Goal: Task Accomplishment & Management: Manage account settings

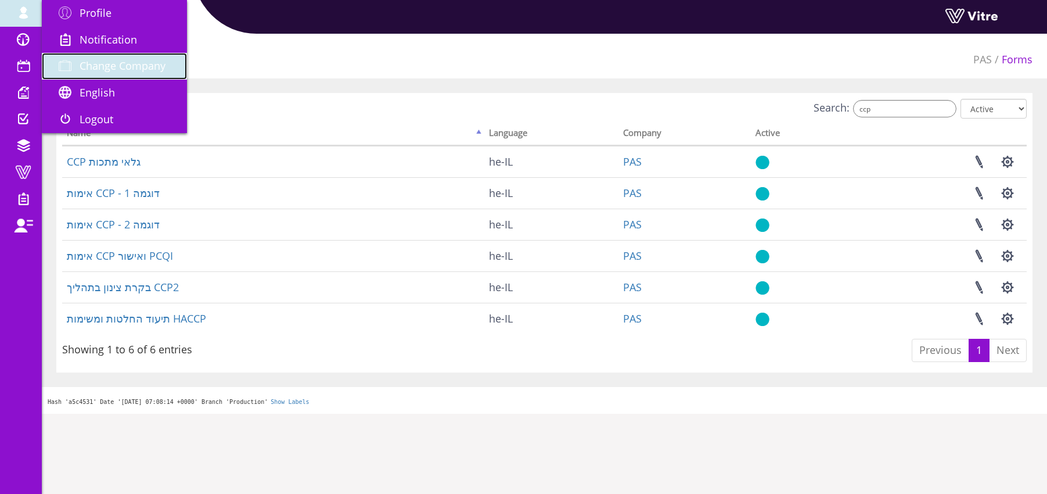
click at [111, 59] on span "Change Company" at bounding box center [123, 66] width 86 height 14
click at [156, 63] on span "Change Company" at bounding box center [123, 66] width 86 height 14
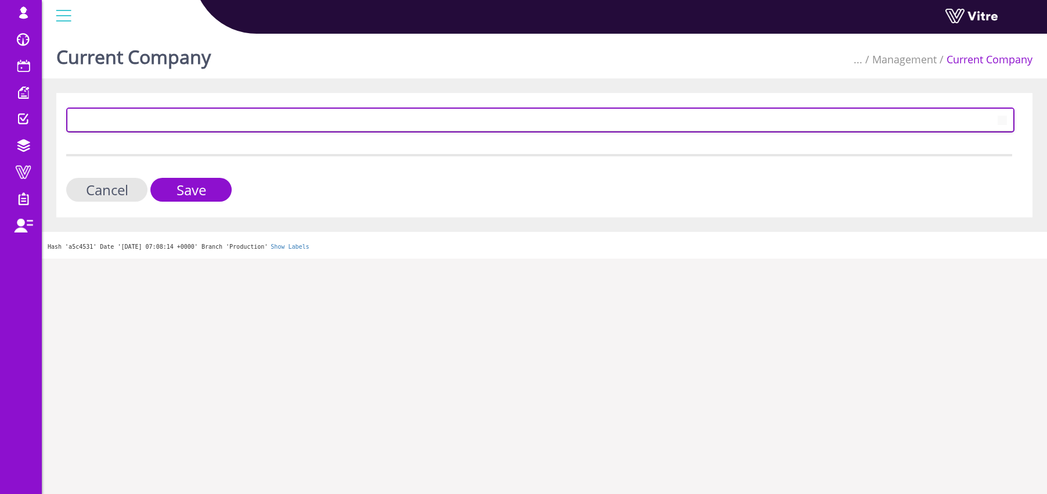
click at [116, 123] on span at bounding box center [530, 119] width 924 height 21
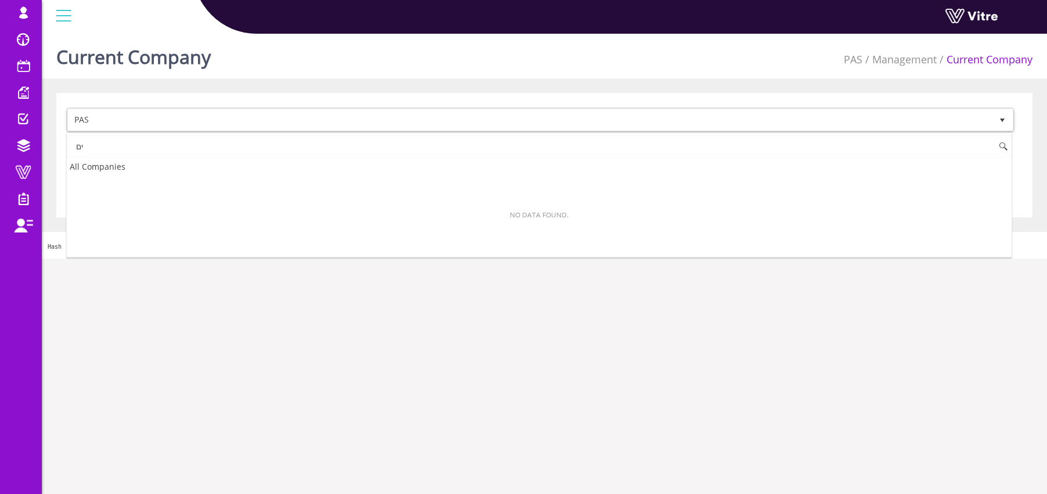
type input "י"
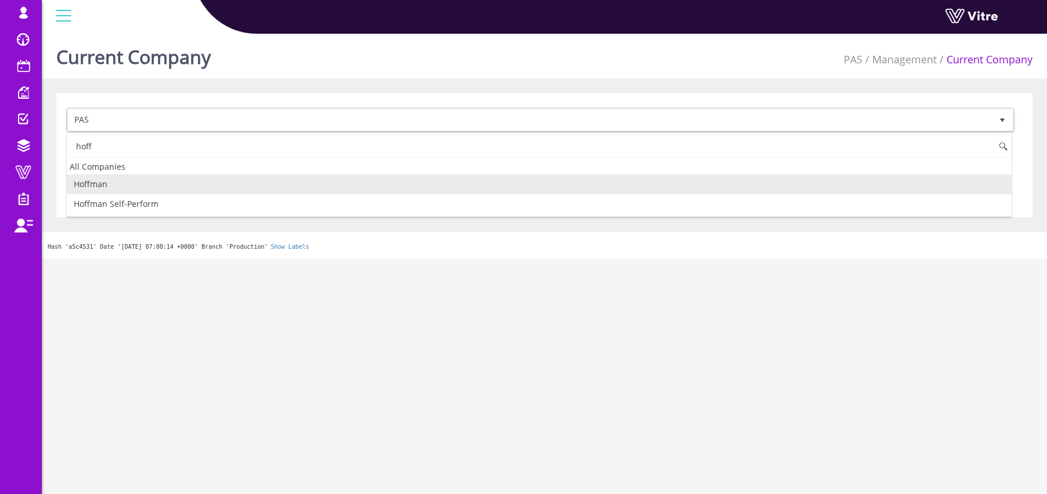
click at [142, 186] on li "Hoffman" at bounding box center [539, 184] width 945 height 20
type input "hoff"
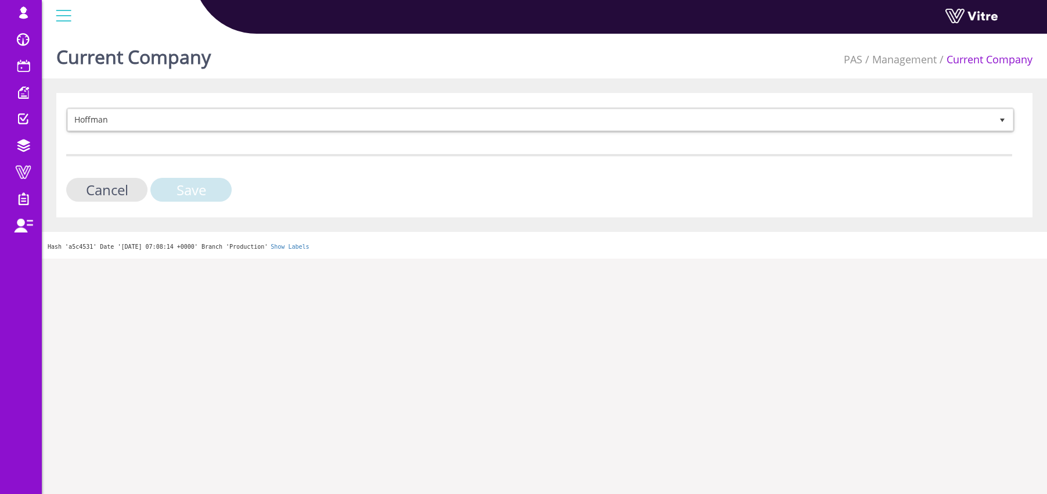
click at [186, 190] on input "Save" at bounding box center [190, 190] width 81 height 24
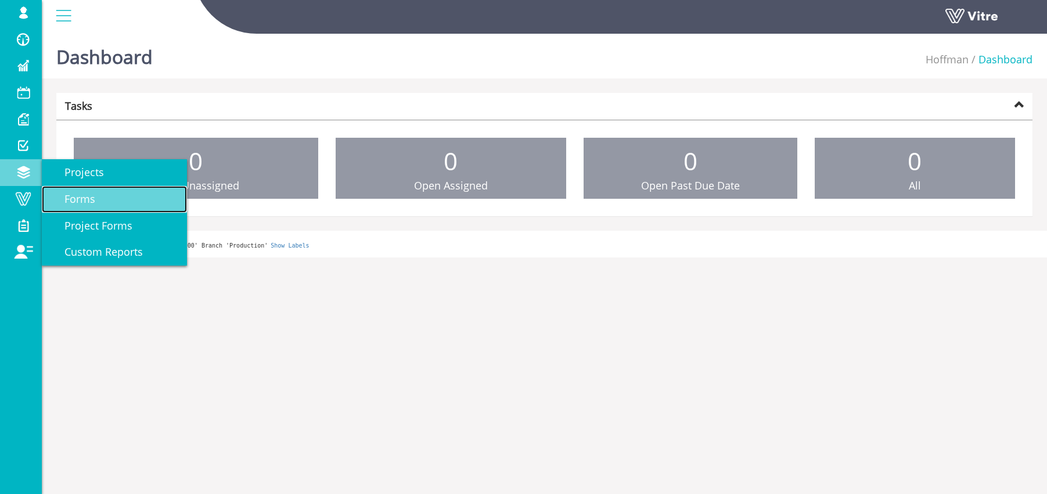
click at [94, 196] on span "Forms" at bounding box center [73, 199] width 45 height 14
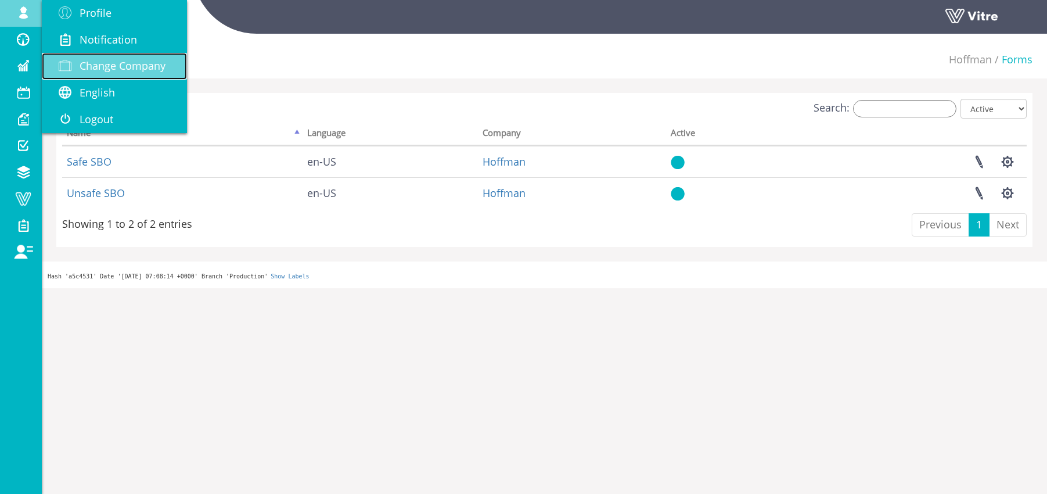
click at [119, 71] on span "Change Company" at bounding box center [123, 66] width 86 height 14
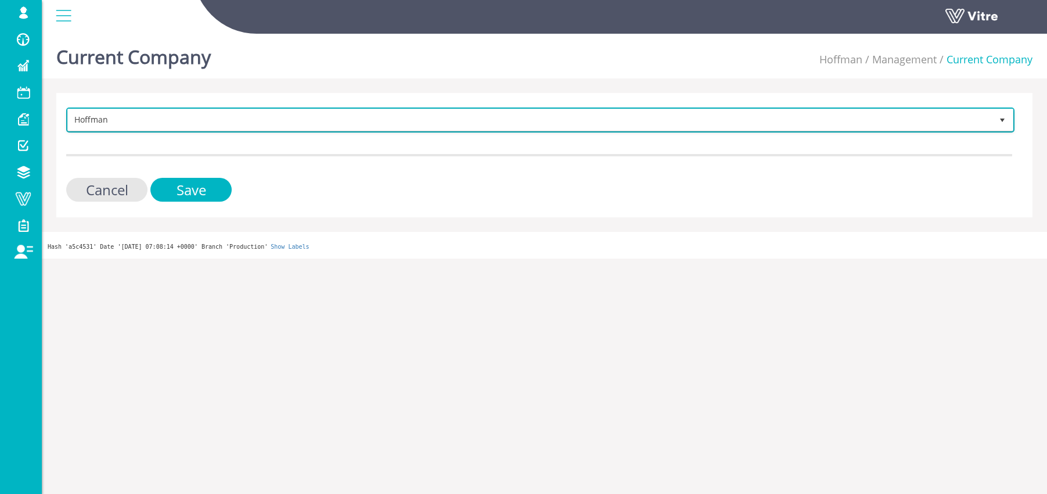
click at [130, 119] on span "Hoffman" at bounding box center [530, 119] width 924 height 21
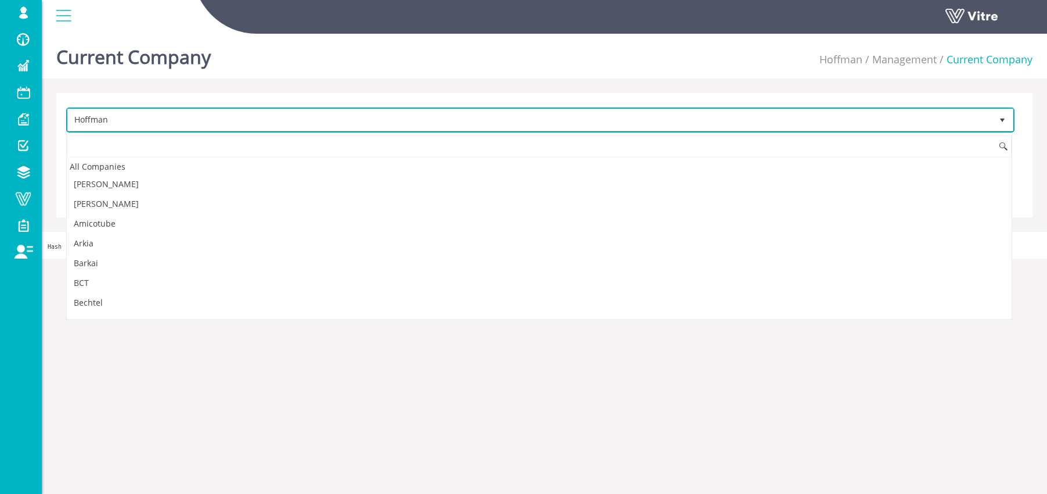
scroll to position [430, 0]
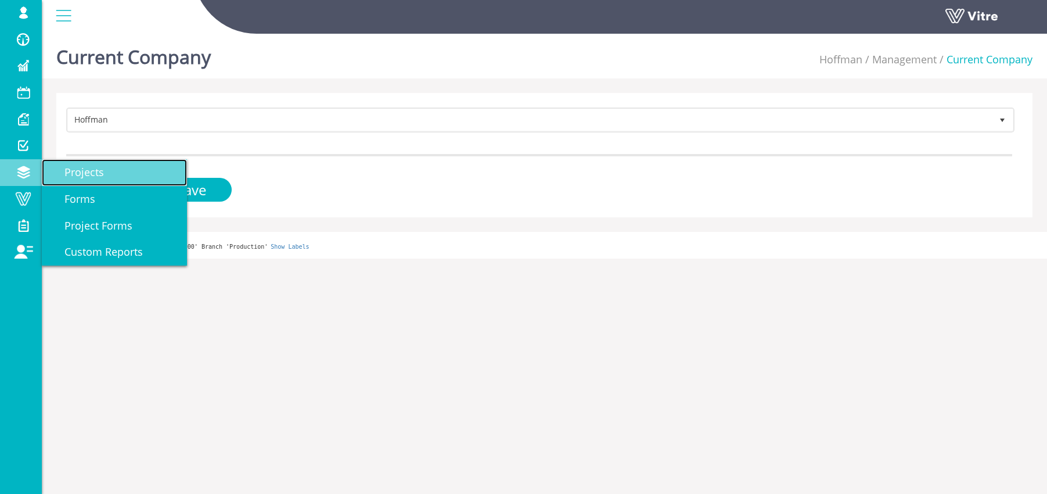
click at [93, 178] on span "Projects" at bounding box center [77, 172] width 53 height 14
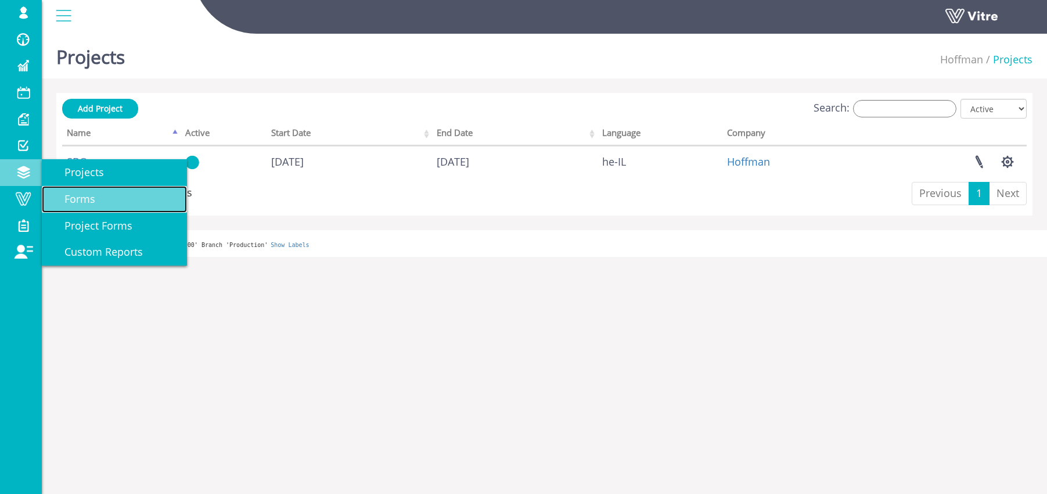
click at [74, 198] on span "Forms" at bounding box center [73, 199] width 45 height 14
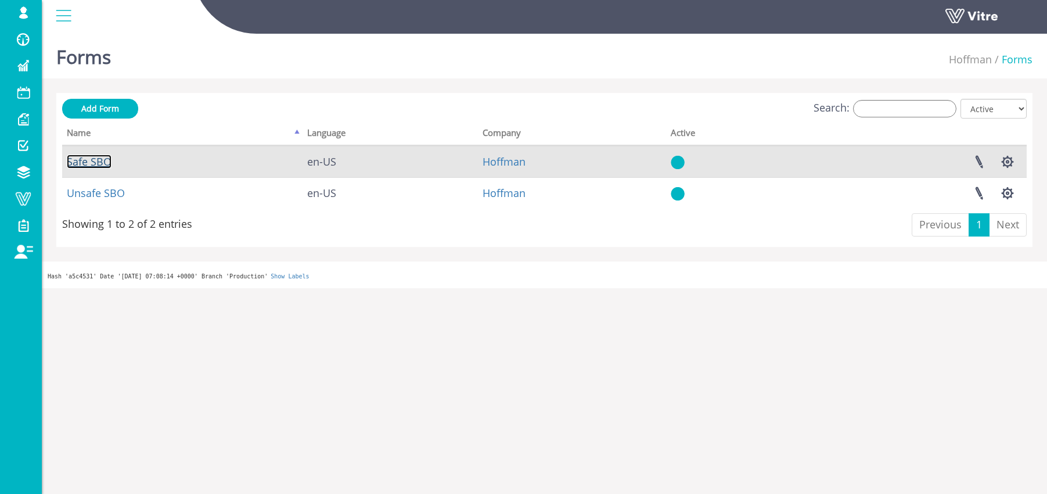
click at [85, 161] on link "Safe SBO" at bounding box center [89, 162] width 45 height 14
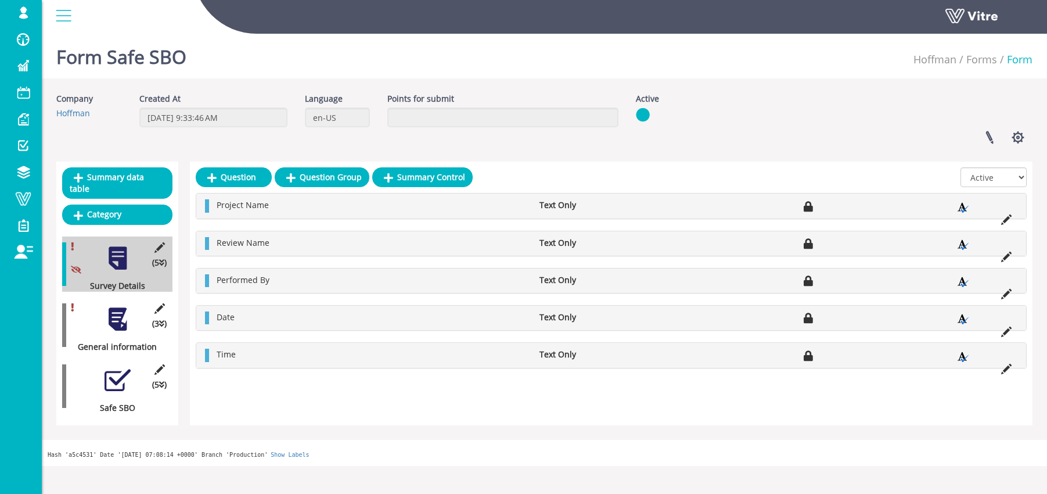
click at [116, 312] on div at bounding box center [118, 319] width 26 height 26
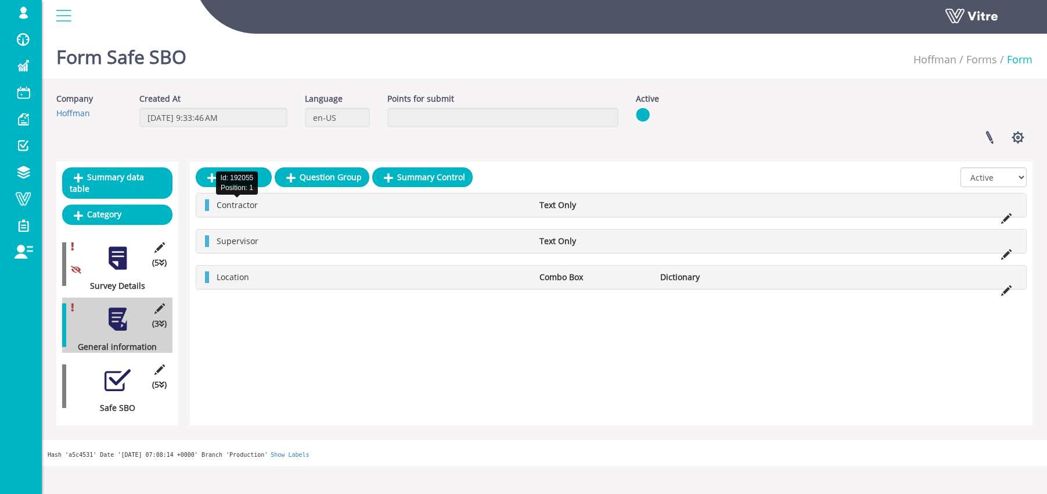
click at [238, 205] on span "Contractor" at bounding box center [237, 204] width 41 height 11
click at [238, 247] on div "Supervisor Text Only" at bounding box center [611, 240] width 830 height 23
click at [231, 289] on div "Location Combo Box Dictionary" at bounding box center [611, 277] width 831 height 24
click at [111, 369] on div at bounding box center [118, 380] width 26 height 26
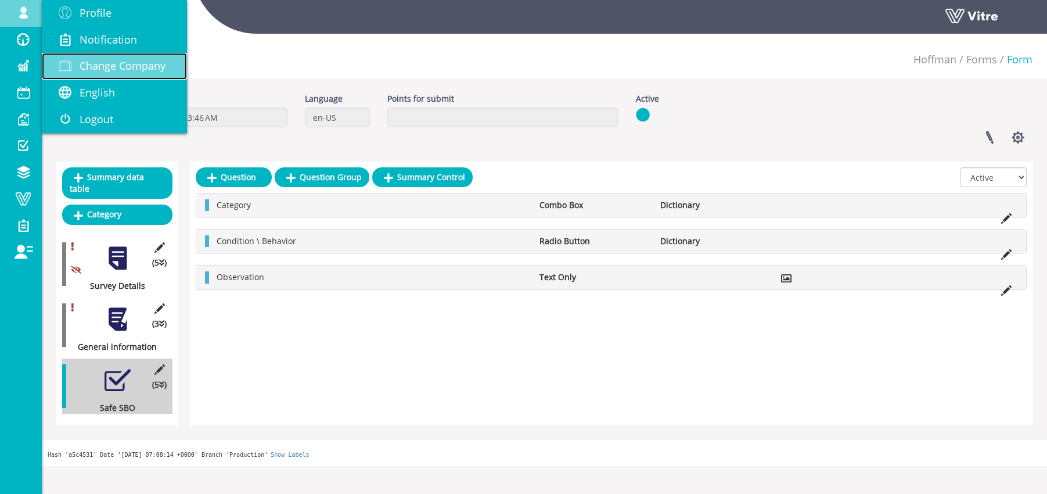
click at [100, 67] on span "Change Company" at bounding box center [123, 66] width 86 height 14
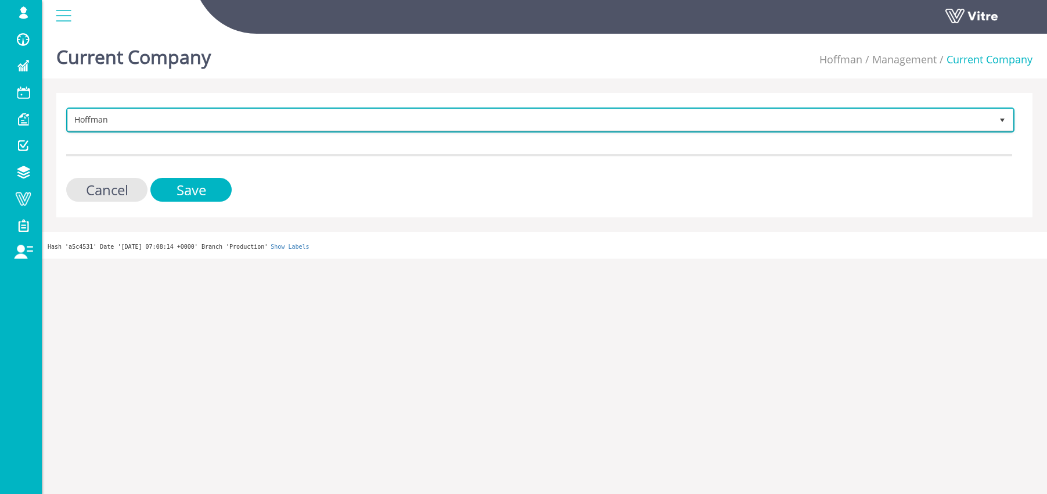
click at [132, 118] on span "Hoffman" at bounding box center [530, 119] width 924 height 21
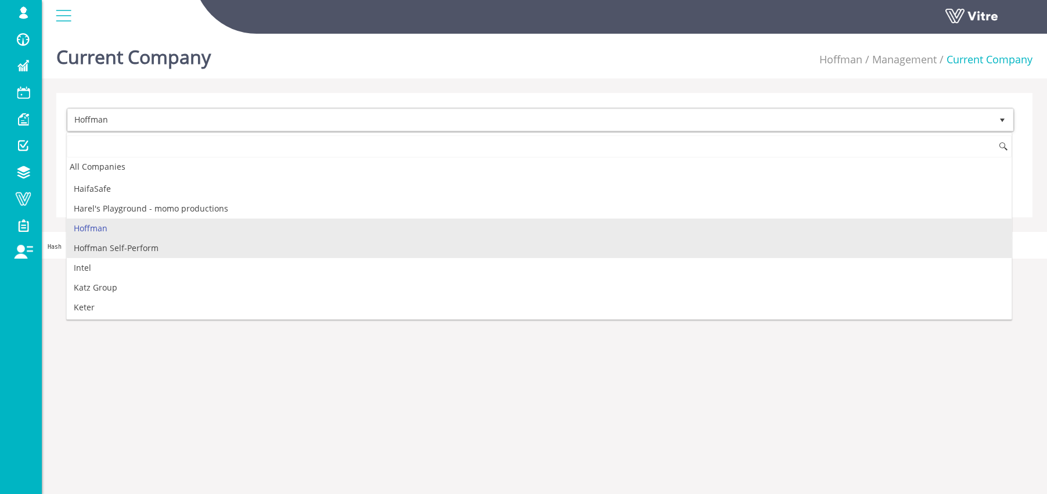
scroll to position [507, 0]
click at [153, 247] on li "Hoffman Self-Perform" at bounding box center [539, 250] width 945 height 20
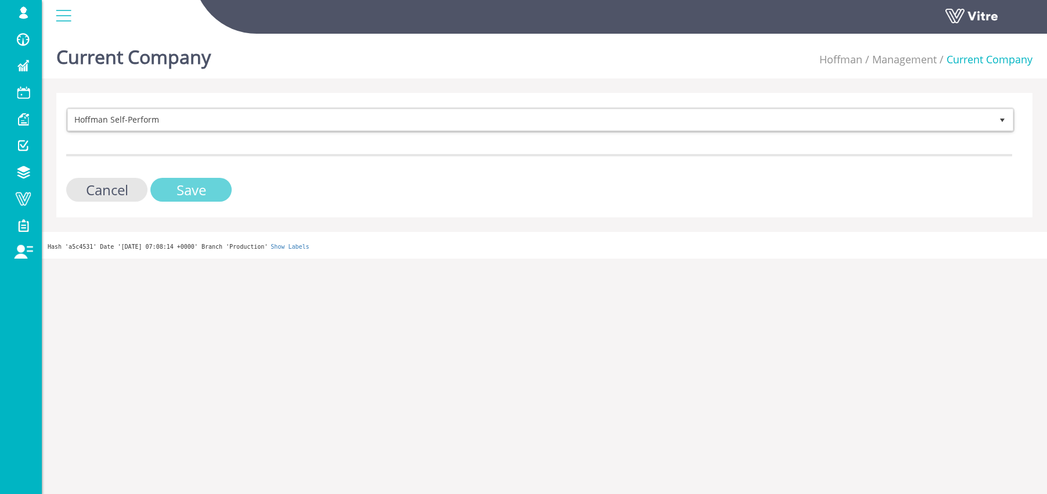
click at [209, 192] on input "Save" at bounding box center [190, 190] width 81 height 24
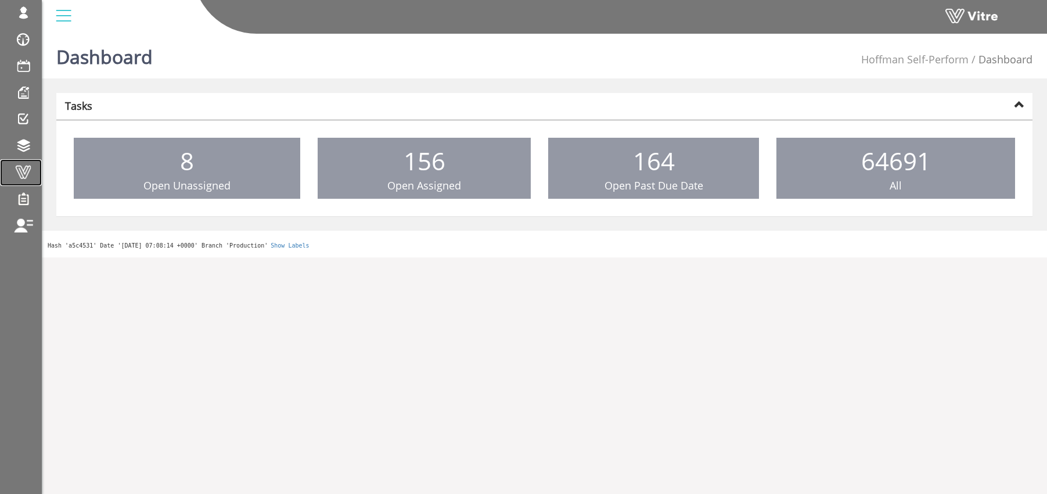
click at [23, 171] on span at bounding box center [23, 172] width 29 height 14
